Goal: Check status: Check status

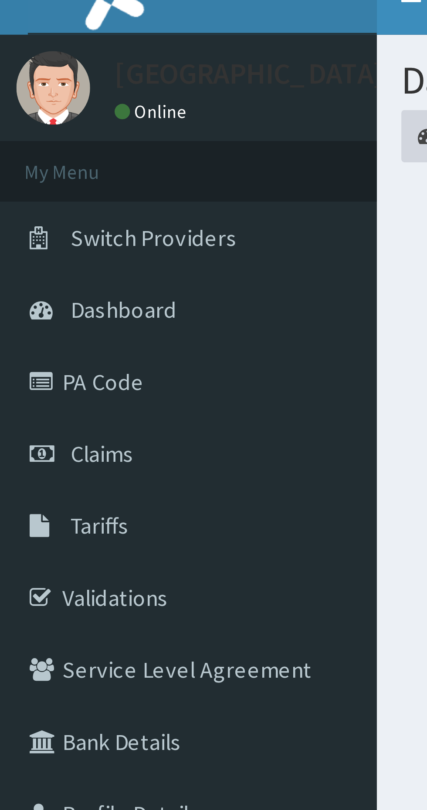
click at [34, 133] on span "Claims" at bounding box center [27, 133] width 17 height 8
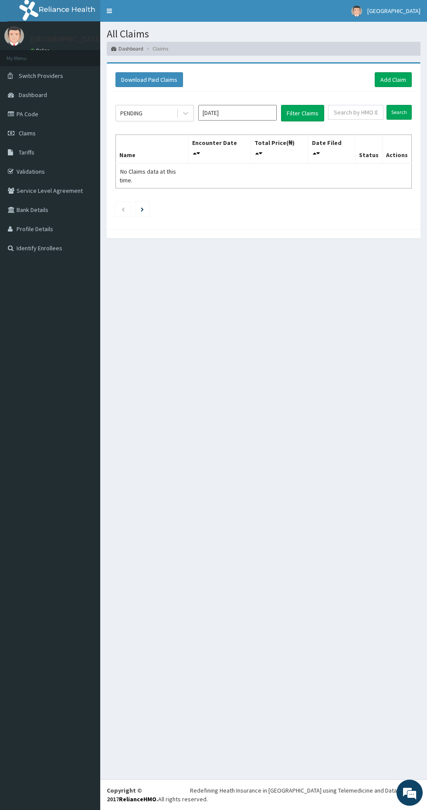
click at [239, 111] on input "[DATE]" at bounding box center [237, 113] width 78 height 16
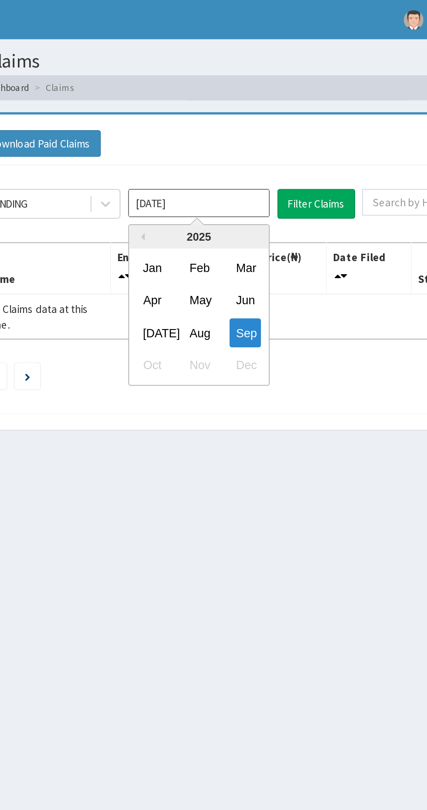
click at [237, 183] on div "Aug" at bounding box center [237, 184] width 17 height 16
type input "[DATE]"
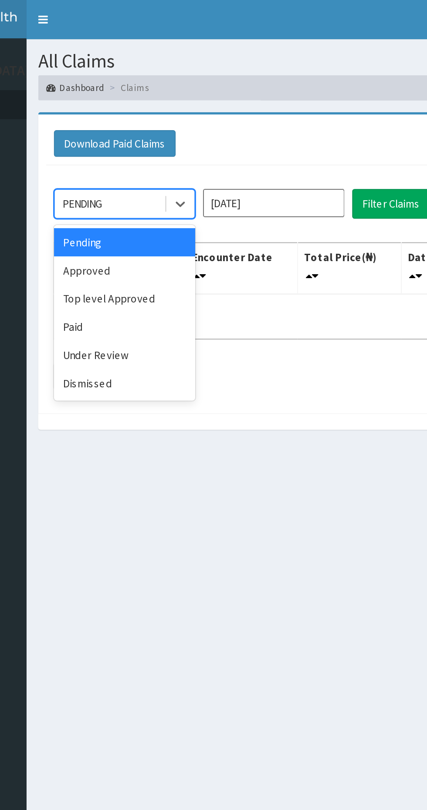
click at [145, 198] on div "Under Review" at bounding box center [154, 197] width 78 height 16
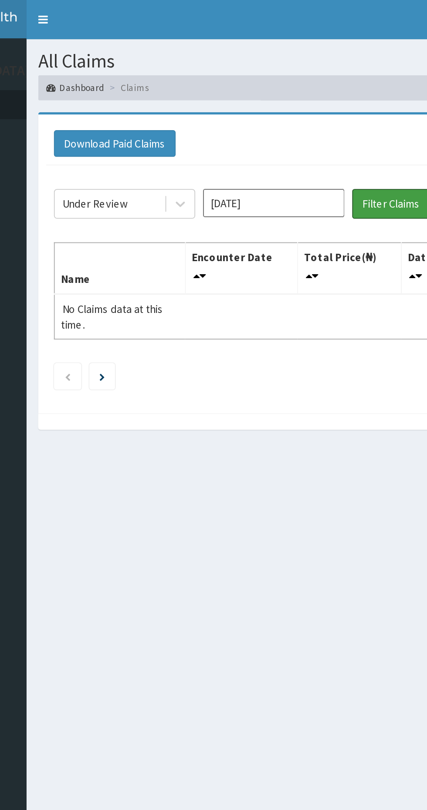
click at [295, 114] on button "Filter Claims" at bounding box center [302, 113] width 43 height 17
